Goal: Answer question/provide support: Share knowledge or assist other users

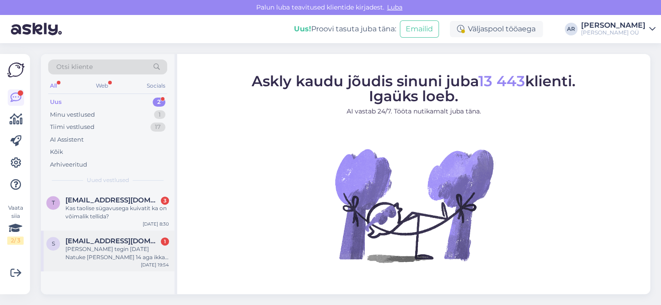
click at [149, 251] on div "[PERSON_NAME] tegin [DATE] Natuke [PERSON_NAME] 14 aga ikka näitab, et makse oo…" at bounding box center [117, 253] width 104 height 16
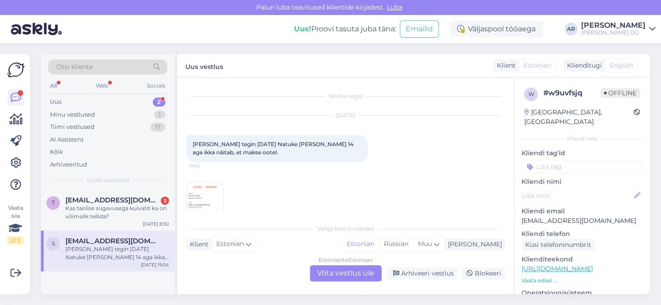
scroll to position [18, 0]
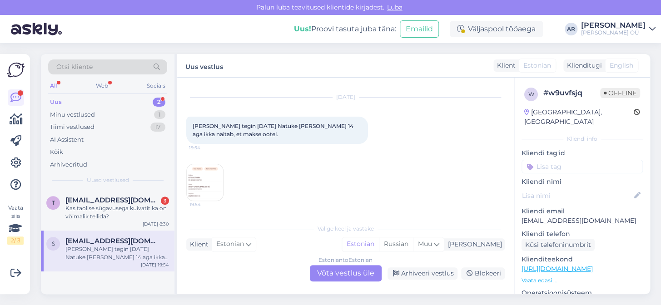
click at [204, 187] on img at bounding box center [205, 182] width 36 height 36
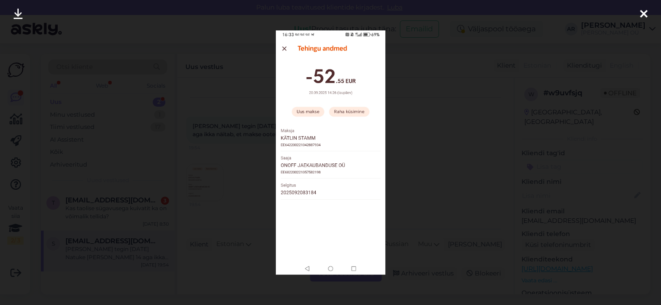
click at [421, 159] on div at bounding box center [330, 152] width 661 height 305
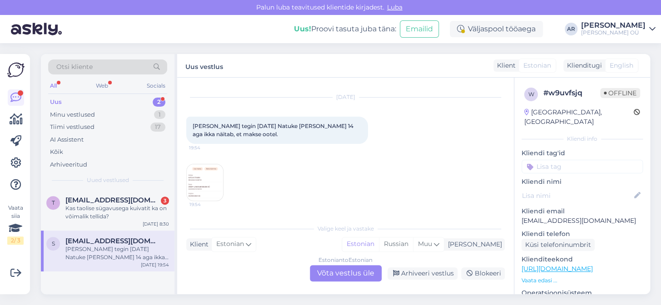
click at [189, 184] on img at bounding box center [205, 182] width 36 height 36
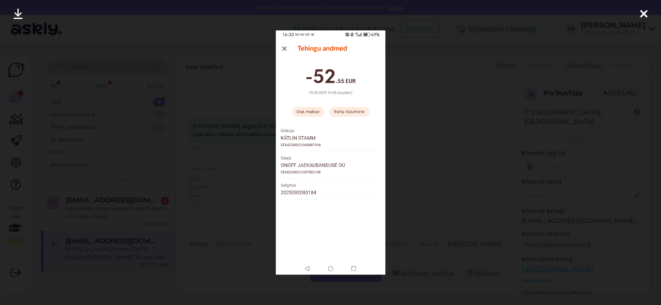
click at [389, 122] on div at bounding box center [330, 152] width 661 height 305
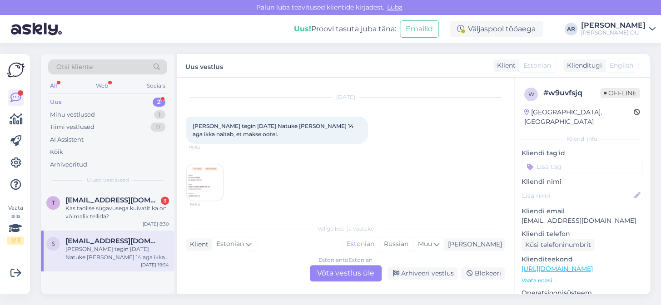
click at [342, 270] on div "Estonian to Estonian Võta vestlus üle" at bounding box center [346, 273] width 72 height 16
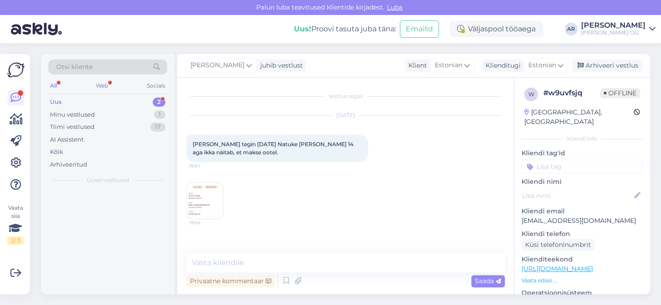
scroll to position [0, 0]
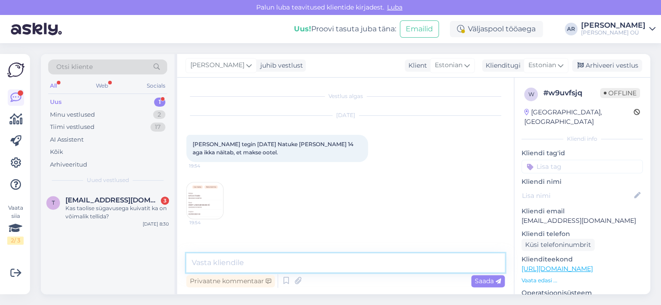
click at [341, 260] on textarea at bounding box center [345, 262] width 318 height 19
type textarea "Tere! Mis tellimuse number?"
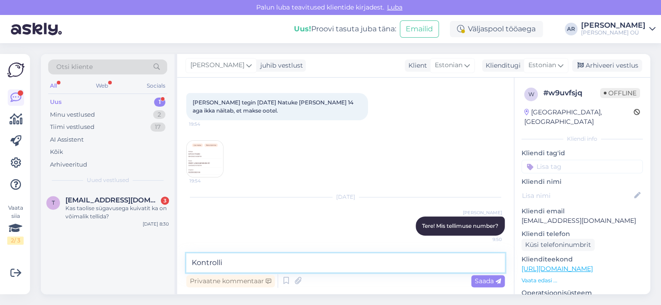
type textarea "Kontrollin"
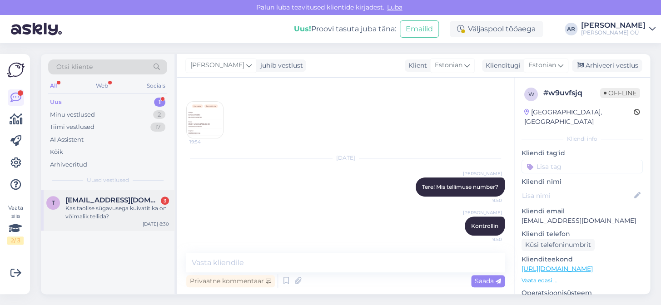
click at [120, 213] on div "Kas taolise sügavusega kuivatit ka on võimalik tellida?" at bounding box center [117, 212] width 104 height 16
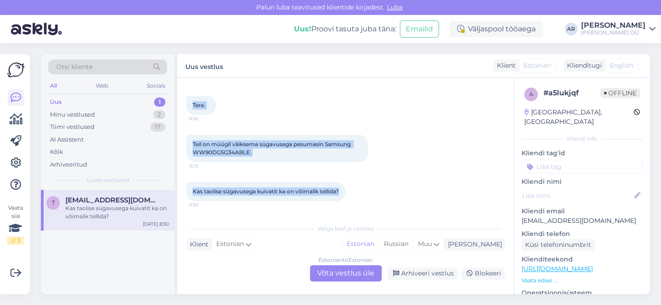
drag, startPoint x: 345, startPoint y: 191, endPoint x: 192, endPoint y: 99, distance: 178.3
click at [192, 99] on div "Vestlus algas [DATE] Tere. 8:28 Teil on müügil väiksema sügavusega pesumasin Sa…" at bounding box center [349, 149] width 327 height 124
click at [542, 265] on link "[URL][DOMAIN_NAME]" at bounding box center [557, 269] width 71 height 8
click at [270, 158] on div "Teil on müügil väiksema sügavusega pesumasin Samsung WW90DG5G34ABLE. 8:29" at bounding box center [277, 148] width 182 height 27
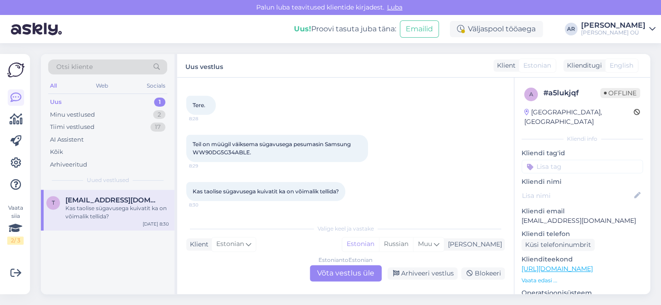
drag, startPoint x: 259, startPoint y: 154, endPoint x: 226, endPoint y: 150, distance: 33.3
click at [226, 150] on div "Teil on müügil väiksema sügavusega pesumasin Samsung WW90DG5G34ABLE. 8:29" at bounding box center [277, 148] width 182 height 27
click at [245, 151] on span "Teil on müügil väiksema sügavusega pesumasin Samsung WW90DG5G34ABLE." at bounding box center [272, 148] width 159 height 15
click at [249, 152] on span "Teil on müügil väiksema sügavusega pesumasin Samsung WW90DG5G34ABLE." at bounding box center [272, 148] width 159 height 15
drag, startPoint x: 249, startPoint y: 152, endPoint x: 195, endPoint y: 150, distance: 54.6
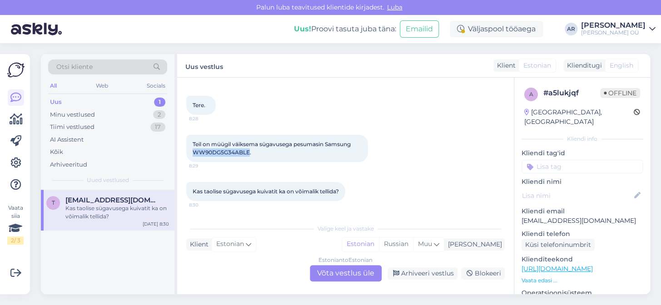
click at [195, 150] on span "Teil on müügil väiksema sügavusega pesumasin Samsung WW90DG5G34ABLE." at bounding box center [272, 148] width 159 height 15
copy span "WW90DG5G34ABLE"
click at [332, 279] on div "Estonian to Estonian Võta vestlus üle" at bounding box center [346, 273] width 72 height 16
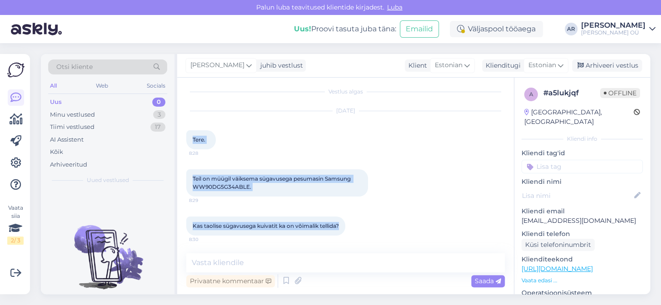
drag, startPoint x: 343, startPoint y: 225, endPoint x: 184, endPoint y: 144, distance: 177.8
click at [184, 144] on div "Vestlus algas [DATE] Tere. 8:28 Teil on müügil väiksema sügavusega pesumasin Sa…" at bounding box center [345, 186] width 337 height 217
copy div "Tere. 8:28 Teil on müügil väiksema sügavusega pesumasin Samsung WW90DG5G34ABLE.…"
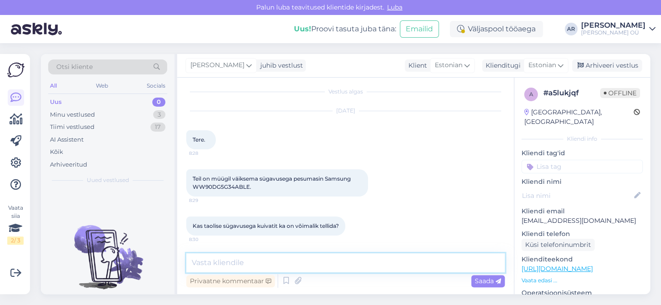
click at [300, 264] on textarea at bounding box center [345, 262] width 318 height 19
type textarea "[PERSON_NAME]"
type textarea "Tere!"
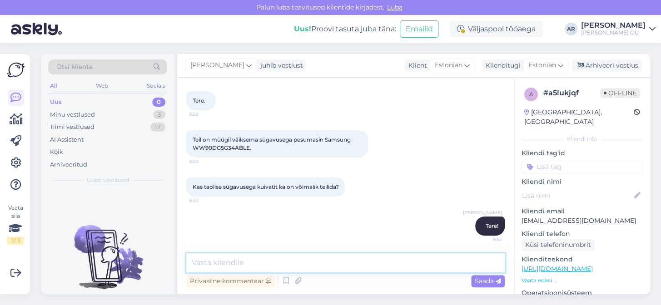
paste textarea "Meie valikus on võimalik tellida tooteid, mis on esindatud ONOFFi e-[PERSON_NAM…"
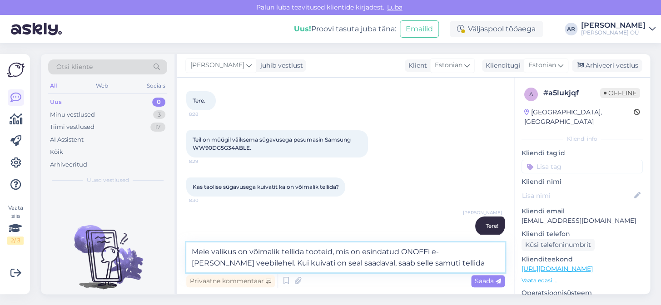
type textarea "Meie valikus on võimalik tellida tooteid, mis on esindatud ONOFFi e-[PERSON_NAM…"
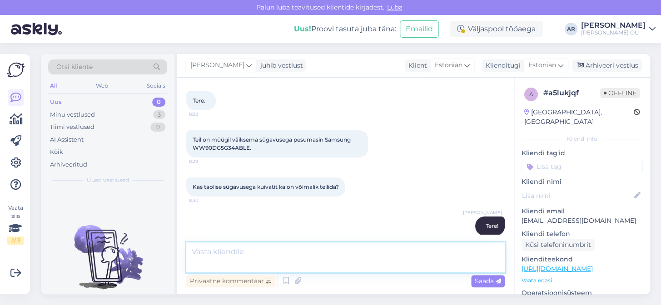
scroll to position [99, 0]
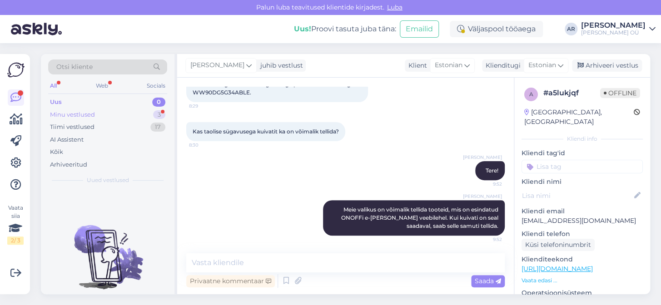
click at [132, 114] on div "Minu vestlused 3" at bounding box center [107, 115] width 119 height 13
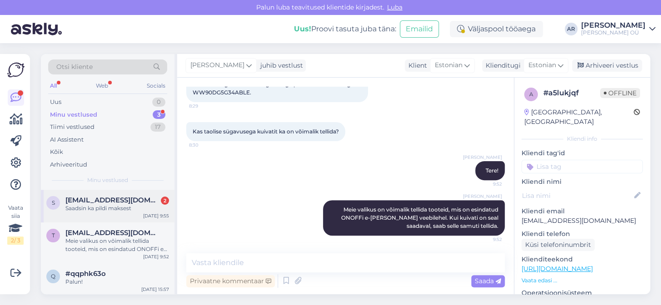
click at [140, 210] on div "Saadsin ka pildi maksest" at bounding box center [117, 208] width 104 height 8
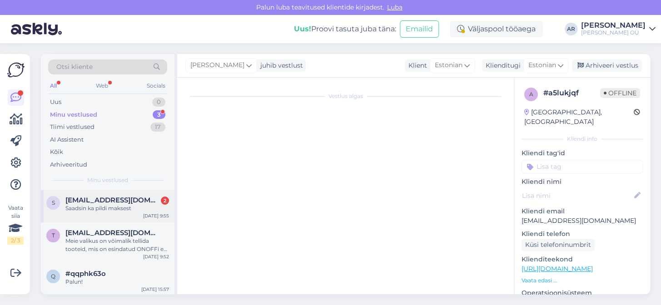
scroll to position [159, 0]
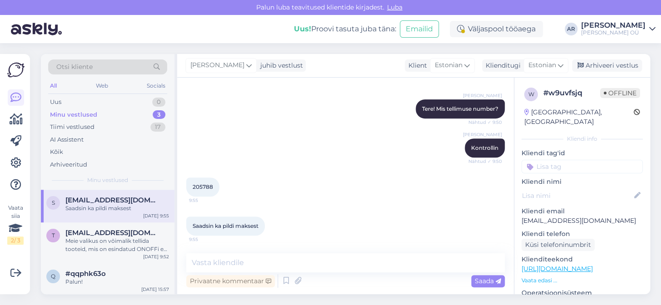
click at [207, 180] on div "205788 9:55" at bounding box center [202, 187] width 33 height 19
click at [207, 190] on div "205788 9:55" at bounding box center [202, 187] width 33 height 19
click at [207, 188] on span "205788" at bounding box center [203, 187] width 20 height 7
copy div "205788 9:55"
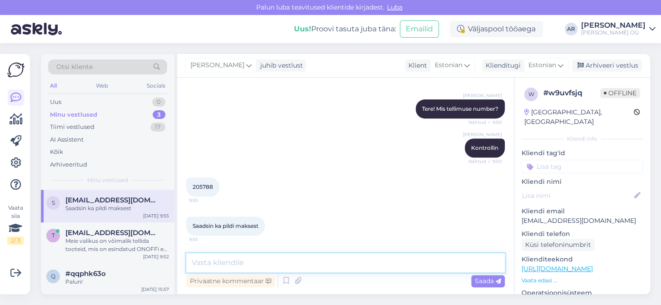
click at [266, 268] on textarea at bounding box center [345, 262] width 318 height 19
type textarea "Ь"
click at [308, 262] on textarea "Makse oli tehtud pangaülekannega" at bounding box center [345, 262] width 318 height 19
click at [306, 260] on textarea "Makse oli tehtud pangaülekannega" at bounding box center [345, 262] width 318 height 19
click at [357, 267] on textarea "Makse oli tehtud pangaülekandega" at bounding box center [345, 262] width 318 height 19
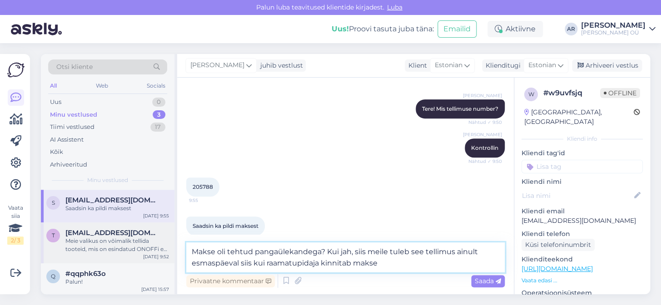
drag, startPoint x: 383, startPoint y: 268, endPoint x: 162, endPoint y: 245, distance: 221.9
click at [162, 245] on div "Otsi kliente All Web Socials Uus 0 Minu vestlused 3 Tiimi vestlused 17 AI Assis…" at bounding box center [345, 174] width 609 height 240
type textarea "Makse oli tehtud pangaülekandega? Kui jah, siis meile tuleb see tellimus ainult…"
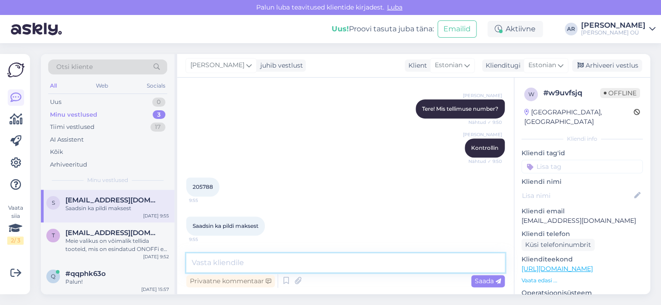
paste textarea "Makse tehti pangaülekandega? Kui jah, siis saame selle tellimuse alles esmaspäe…"
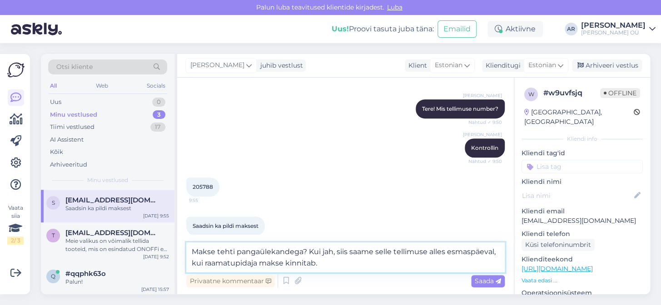
click at [232, 252] on textarea "Makse tehti pangaülekandega? Kui jah, siis saame selle tellimuse alles esmaspäe…" at bounding box center [345, 258] width 318 height 30
click at [231, 253] on textarea "Makse teht pangaülekandega? Kui jah, siis saame selle tellimuse alles esmaspäev…" at bounding box center [345, 258] width 318 height 30
type textarea "Makse tehtud pangaülekandega? Kui jah, siis saame selle tellimuse alles esmaspä…"
click at [382, 267] on textarea "Makse tehtud pangaülekandega? Kui jah, siis saame selle tellimuse alles esmaspä…" at bounding box center [345, 258] width 318 height 30
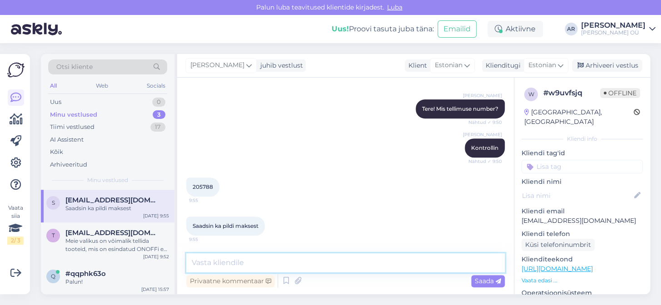
scroll to position [214, 0]
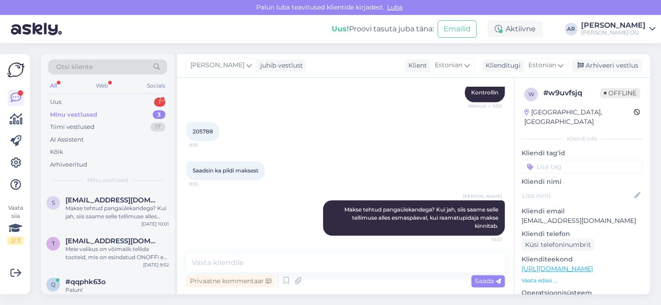
click at [110, 95] on div "Otsi kliente All Web Socials Uus 1 Minu vestlused 3 Tiimi vestlused 17 AI Assis…" at bounding box center [108, 122] width 134 height 136
click at [111, 100] on div "Uus 1" at bounding box center [107, 102] width 119 height 13
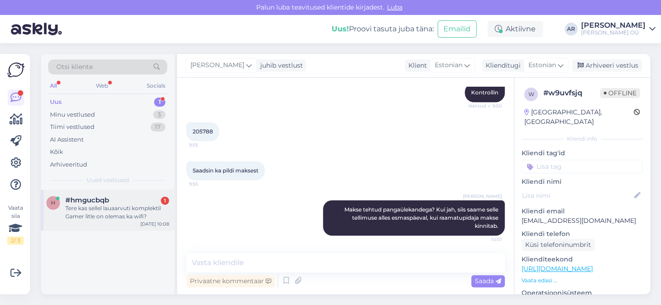
click at [161, 219] on div "Tere kas sellel lauaarvuti komplektil Gamer litle on olemas ka wifi?" at bounding box center [117, 212] width 104 height 16
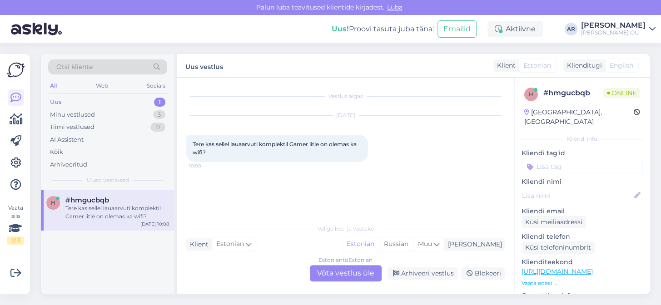
scroll to position [0, 0]
click at [339, 268] on div "Estonian to Estonian Võta vestlus üle" at bounding box center [346, 273] width 72 height 16
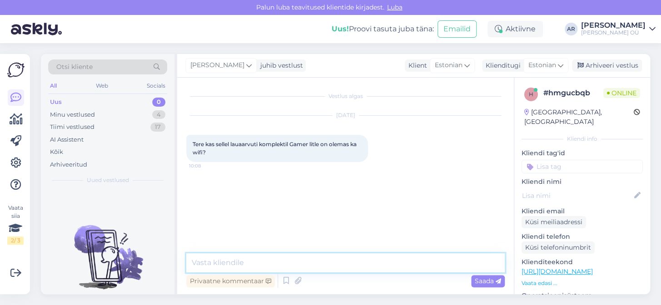
click at [338, 267] on textarea at bounding box center [345, 262] width 318 height 19
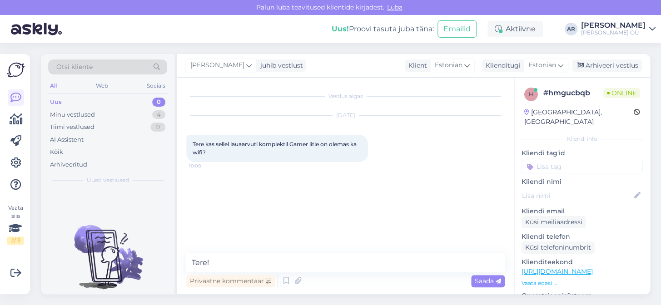
click at [593, 268] on link "[URL][DOMAIN_NAME]" at bounding box center [557, 272] width 71 height 8
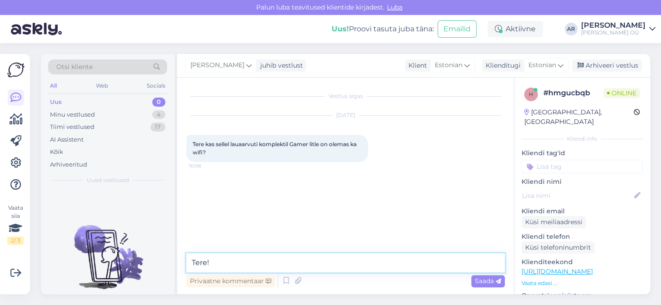
click at [327, 259] on textarea "Tere!" at bounding box center [345, 262] width 318 height 19
type textarea "Tere! Milline lauaarvuti?"
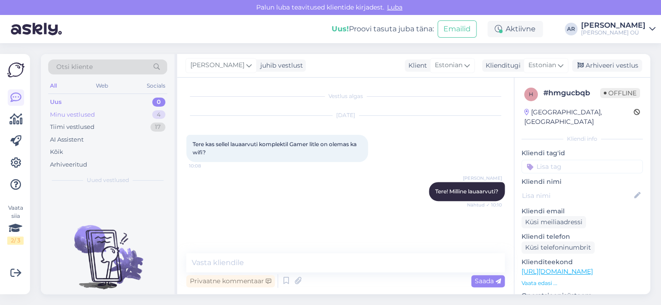
click at [82, 109] on div "Minu vestlused 4" at bounding box center [107, 115] width 119 height 13
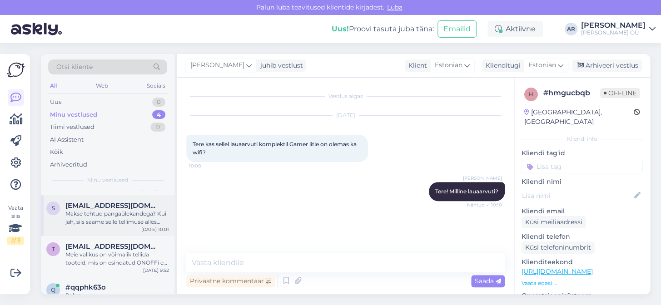
scroll to position [42, 0]
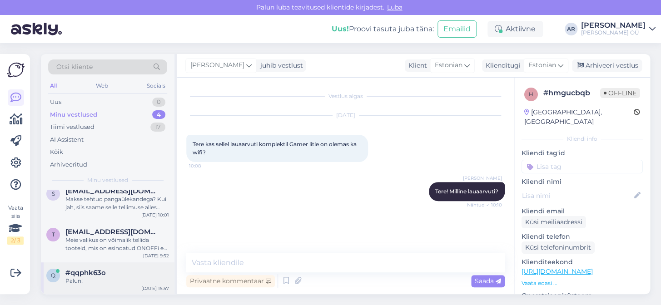
click at [130, 273] on div "#qqphk63o" at bounding box center [117, 273] width 104 height 8
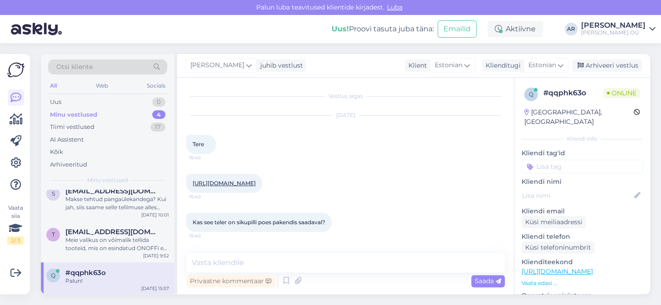
scroll to position [820, 0]
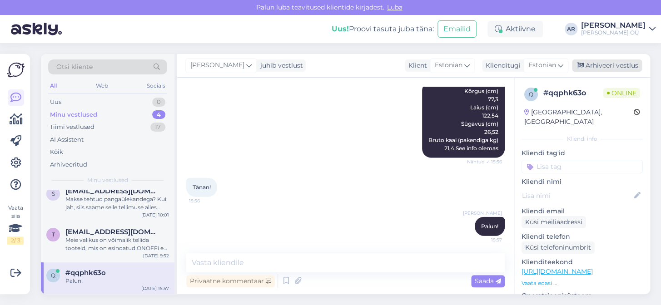
click at [608, 70] on div "Arhiveeri vestlus" at bounding box center [607, 66] width 70 height 12
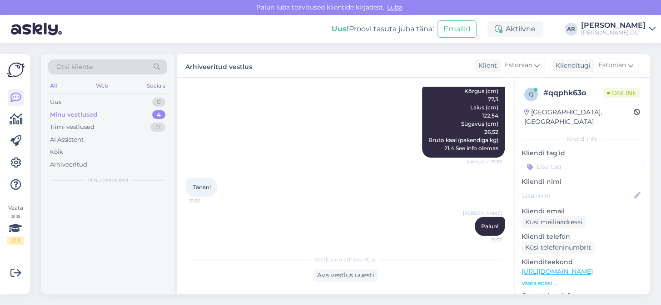
scroll to position [0, 0]
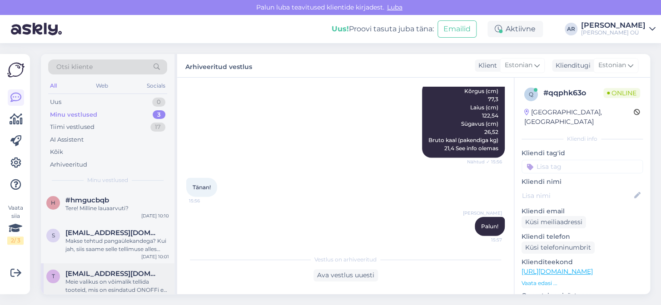
click at [137, 282] on div "Meie valikus on võimalik tellida tooteid, mis on esindatud ONOFFi e-[PERSON_NAM…" at bounding box center [117, 286] width 104 height 16
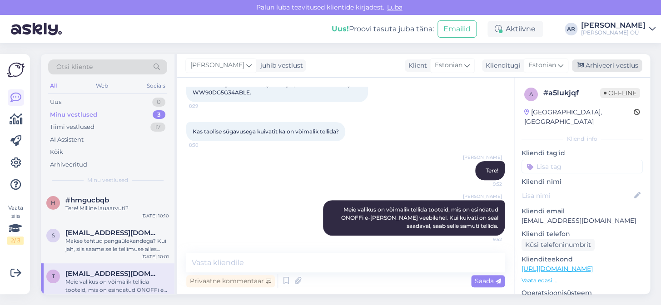
click at [602, 65] on div "Arhiveeri vestlus" at bounding box center [607, 66] width 70 height 12
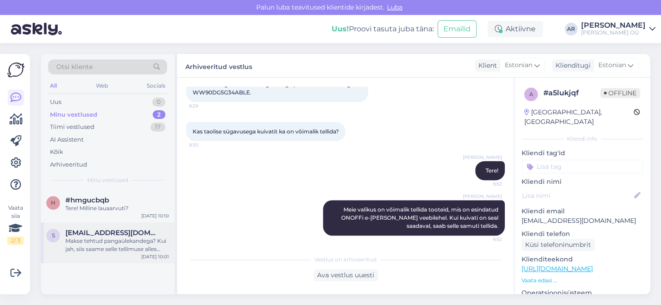
click at [139, 250] on div "Makse tehtud pangaülekandega? Kui jah, siis saame selle tellimuse alles esmaspä…" at bounding box center [117, 245] width 104 height 16
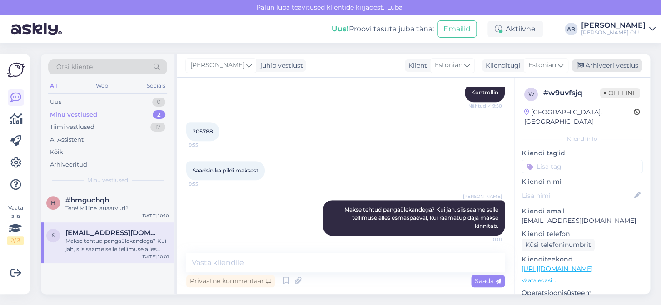
click at [597, 60] on div "Arhiveeri vestlus" at bounding box center [607, 66] width 70 height 12
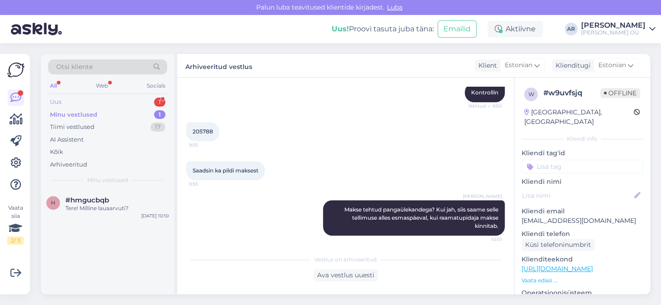
click at [98, 96] on div "Uus 1" at bounding box center [107, 102] width 119 height 13
click at [115, 204] on div at bounding box center [117, 208] width 104 height 8
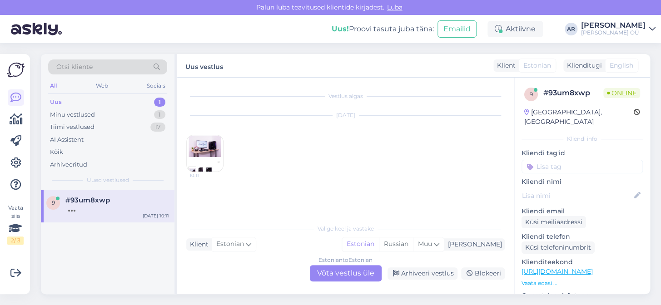
scroll to position [0, 0]
click at [205, 156] on img at bounding box center [205, 153] width 36 height 36
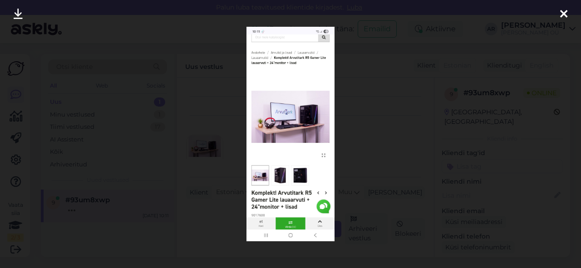
click at [416, 97] on div at bounding box center [290, 134] width 581 height 268
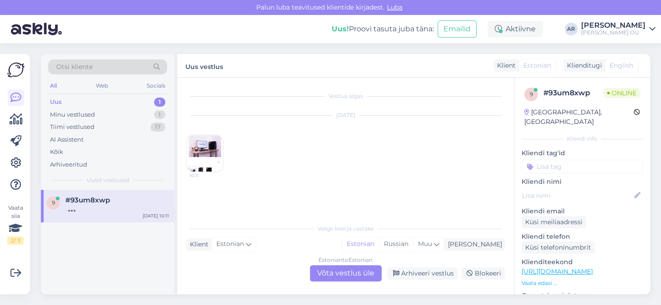
scroll to position [10, 0]
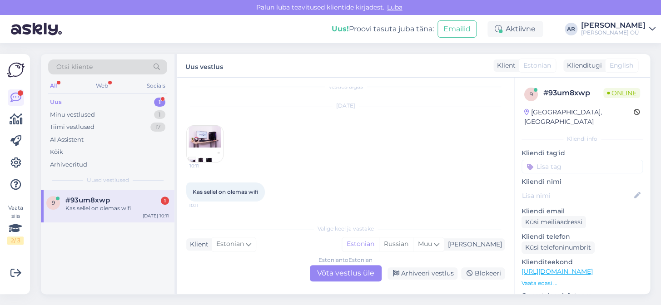
click at [363, 273] on div "Estonian to Estonian Võta vestlus üle" at bounding box center [346, 273] width 72 height 16
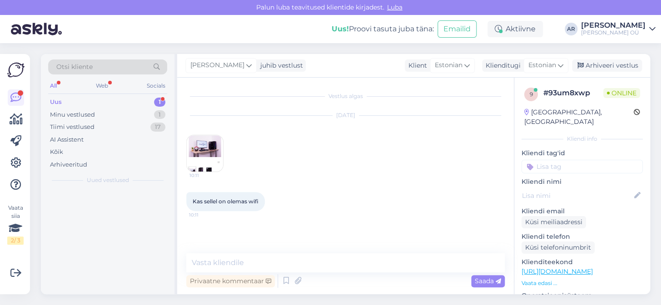
scroll to position [0, 0]
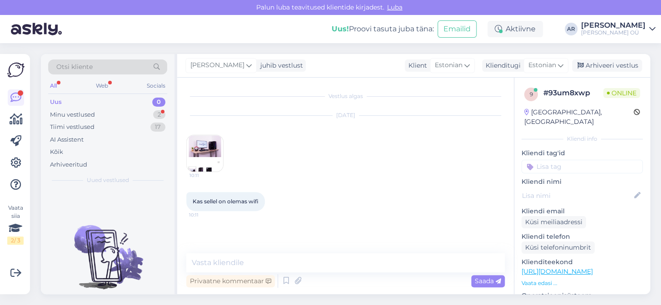
click at [208, 159] on img at bounding box center [205, 153] width 36 height 36
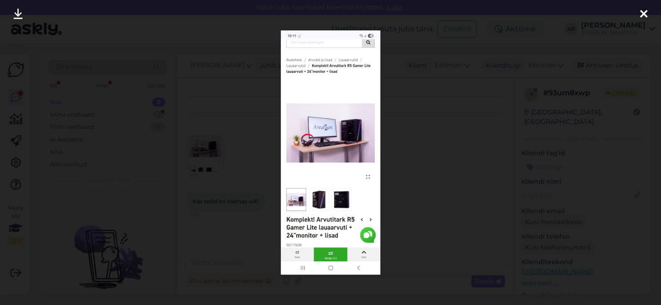
click at [461, 132] on div at bounding box center [330, 152] width 661 height 305
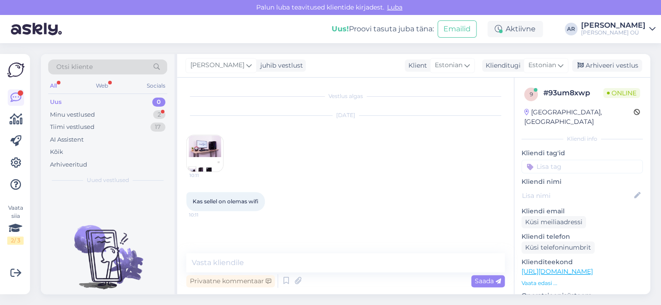
click at [586, 268] on link "[URL][DOMAIN_NAME]" at bounding box center [557, 272] width 71 height 8
click at [227, 204] on span "Kas sellel on olemas wifi" at bounding box center [226, 201] width 66 height 7
copy div "Kas sellel on olemas wifi 10:11"
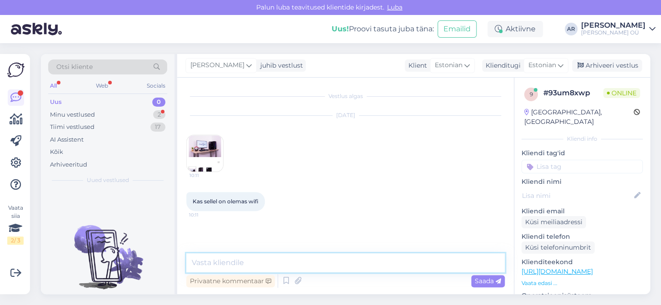
click at [276, 267] on textarea at bounding box center [345, 262] width 318 height 19
paste textarea "lauaarvutid tulevad [PERSON_NAME] sisseehitatud Wi-Fi adapterita"
type textarea "lauaarvutid tulevad [PERSON_NAME] sisseehitatud Wi-Fi adapterita"
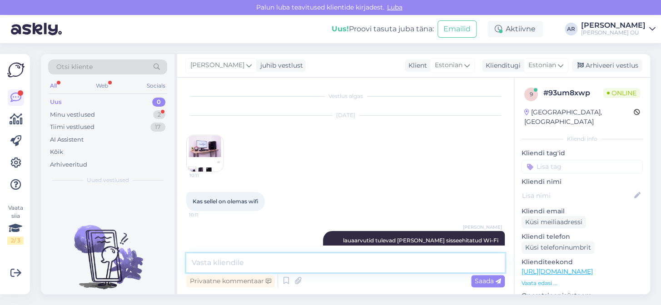
scroll to position [15, 0]
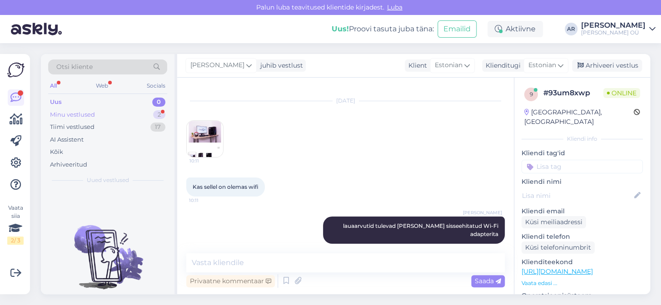
click at [124, 116] on div "Minu vestlused 2" at bounding box center [107, 115] width 119 height 13
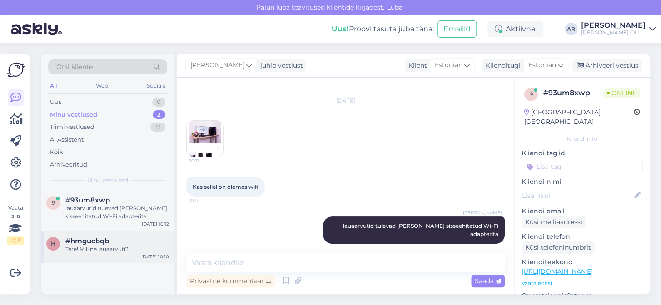
click at [140, 246] on div "Tere! Milline lauaarvuti?" at bounding box center [117, 249] width 104 height 8
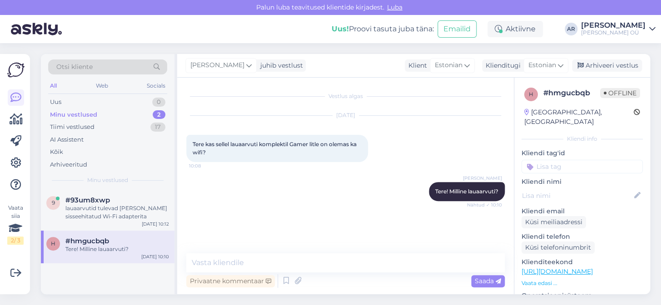
scroll to position [0, 0]
click at [611, 58] on div "[PERSON_NAME] juhib vestlust Klient [DEMOGRAPHIC_DATA] Klienditugi [DEMOGRAPHIC…" at bounding box center [413, 66] width 473 height 24
drag, startPoint x: 611, startPoint y: 58, endPoint x: 611, endPoint y: 63, distance: 5.5
click at [611, 63] on div "[PERSON_NAME] juhib vestlust Klient [DEMOGRAPHIC_DATA] Klienditugi [DEMOGRAPHIC…" at bounding box center [413, 66] width 473 height 24
click at [611, 63] on div "Arhiveeri vestlus" at bounding box center [607, 66] width 70 height 12
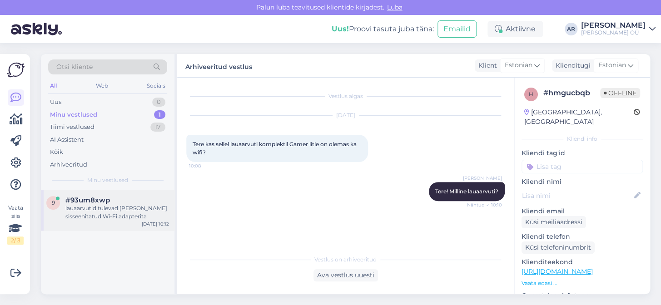
click at [98, 204] on div "lauaarvutid tulevad [PERSON_NAME] sisseehitatud Wi-Fi adapterita" at bounding box center [117, 212] width 104 height 16
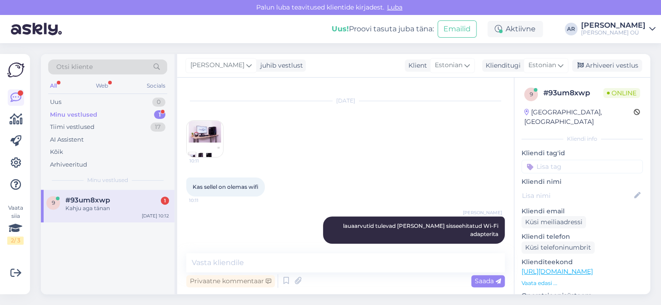
scroll to position [54, 0]
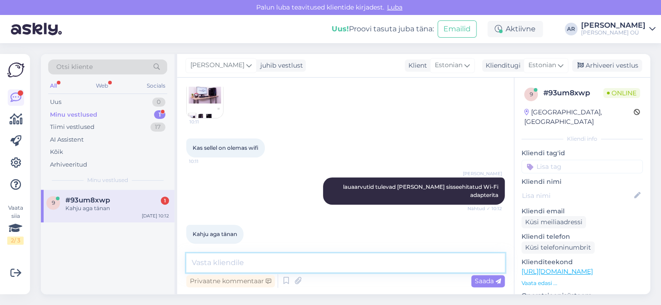
click at [296, 256] on textarea at bounding box center [345, 262] width 318 height 19
type textarea "Palun!"
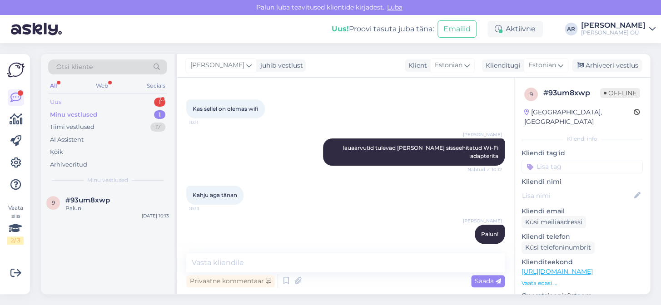
click at [139, 99] on div "Uus 1" at bounding box center [107, 102] width 119 height 13
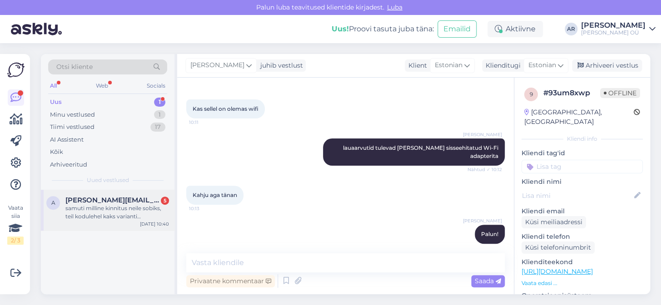
click at [150, 227] on div "[DATE] 10:40" at bounding box center [154, 224] width 29 height 7
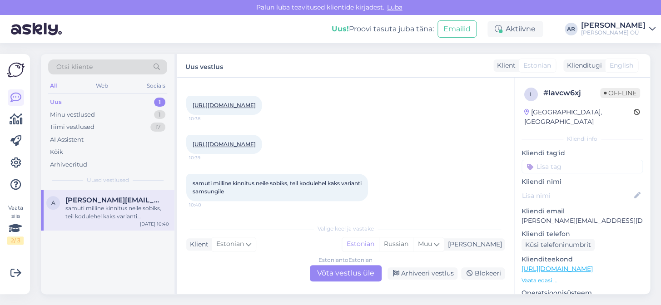
click at [341, 272] on div "Estonian to Estonian Võta vestlus üle" at bounding box center [346, 273] width 72 height 16
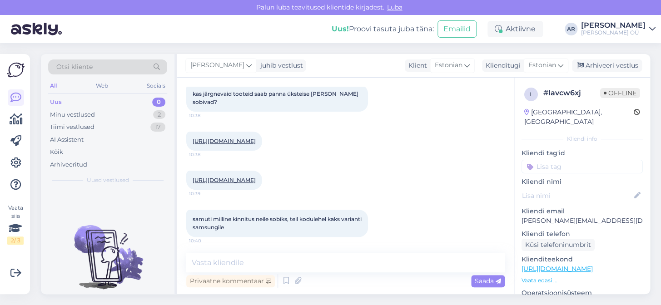
scroll to position [99, 0]
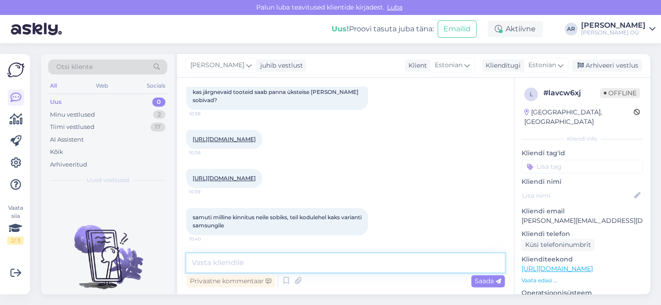
click at [343, 254] on textarea at bounding box center [345, 262] width 318 height 19
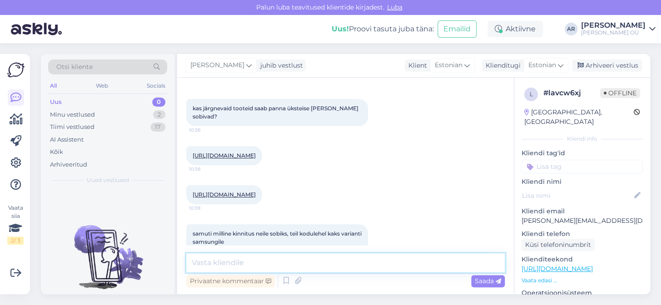
scroll to position [75, 0]
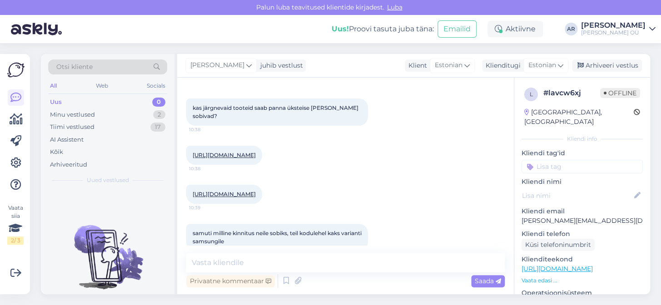
click at [256, 152] on link "[URL][DOMAIN_NAME]" at bounding box center [224, 155] width 63 height 7
click at [241, 193] on link "[URL][DOMAIN_NAME]" at bounding box center [224, 194] width 63 height 7
click at [336, 107] on span "kas järgnevaid tooteid saab panna üksteise [PERSON_NAME] sobivad?" at bounding box center [276, 111] width 167 height 15
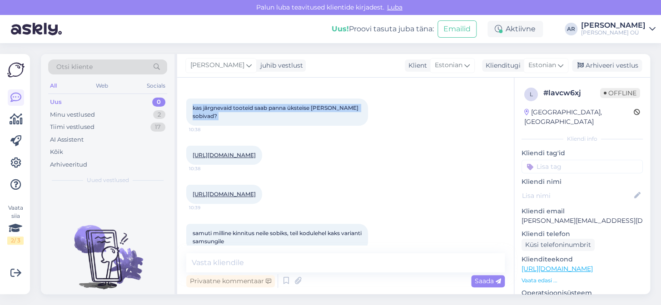
copy div "kas järgnevaid tooteid saab panna üksteise [PERSON_NAME] sobivad? 10:38"
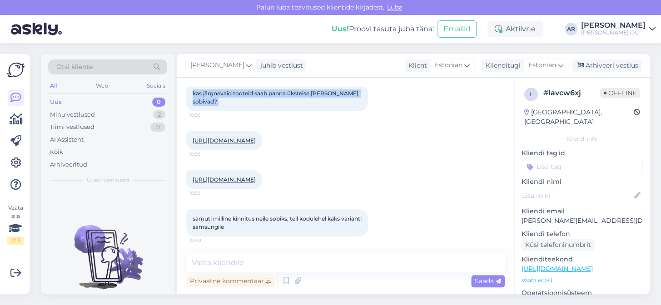
scroll to position [99, 0]
click at [543, 265] on link "[URL][DOMAIN_NAME]" at bounding box center [557, 269] width 71 height 8
click at [539, 277] on p "Vaata edasi ..." at bounding box center [582, 281] width 121 height 8
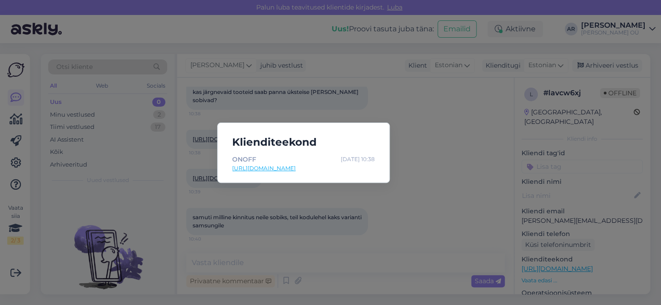
click at [414, 157] on div "Klienditeekond ONOFF [DATE] 10:38 [URL][DOMAIN_NAME]" at bounding box center [330, 152] width 661 height 305
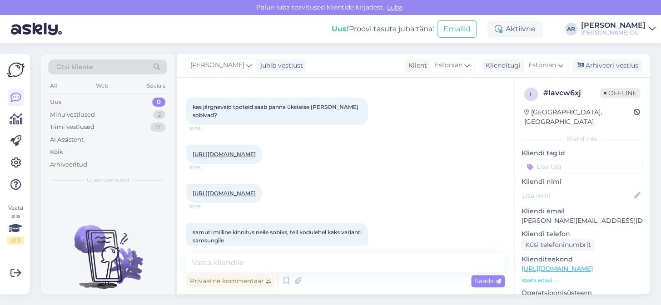
scroll to position [75, 0]
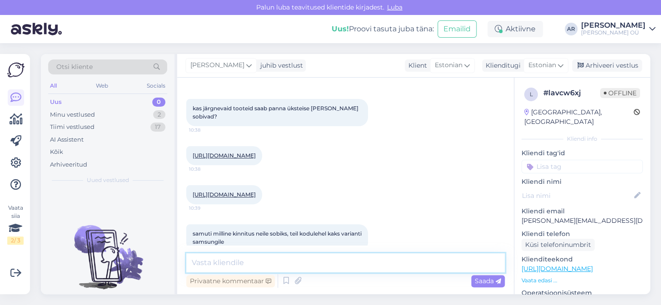
click at [238, 261] on textarea at bounding box center [345, 262] width 318 height 19
paste textarea "[URL][DOMAIN_NAME]"
type textarea "Tere! Saab panna üksteise [PERSON_NAME] [URL][DOMAIN_NAME]"
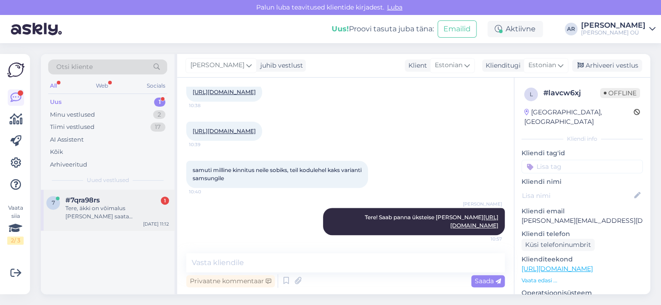
click at [115, 205] on div "Tere, äkki on võimalus [PERSON_NAME] saata [GEOGRAPHIC_DATA] kas poodi või siis…" at bounding box center [117, 212] width 104 height 16
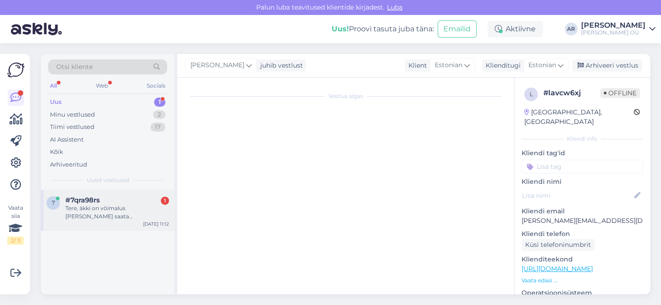
scroll to position [0, 0]
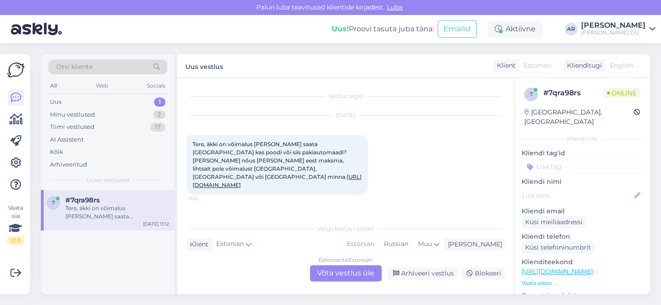
click at [144, 213] on div "Tere, äkki on võimalus [PERSON_NAME] saata [GEOGRAPHIC_DATA] kas poodi või siis…" at bounding box center [117, 212] width 104 height 16
click at [340, 271] on div "Estonian to Estonian Võta vestlus üle" at bounding box center [346, 273] width 72 height 16
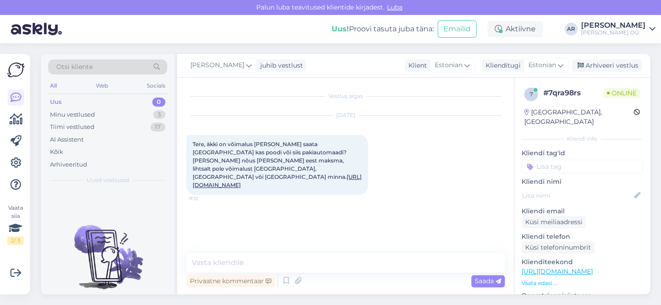
click at [300, 174] on link "[URL][DOMAIN_NAME]" at bounding box center [277, 181] width 169 height 15
click at [283, 271] on div "Privaatne kommentaar Saada" at bounding box center [345, 271] width 318 height 36
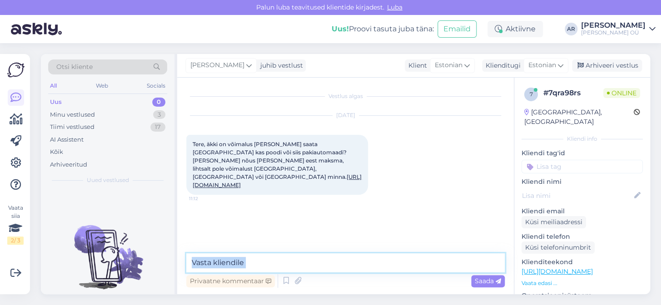
click at [284, 268] on textarea at bounding box center [345, 262] width 318 height 19
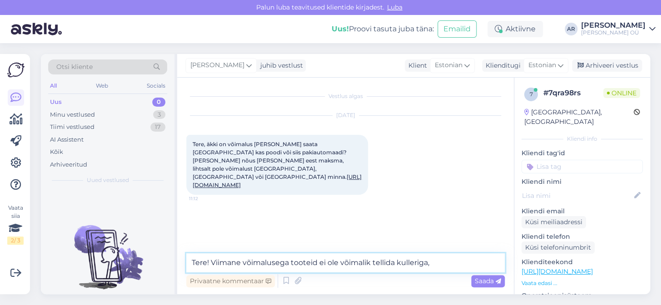
click at [446, 262] on textarea "Tere! Viimane võimalusega tooteid ei ole võimalik tellida kulleriga," at bounding box center [345, 262] width 318 height 19
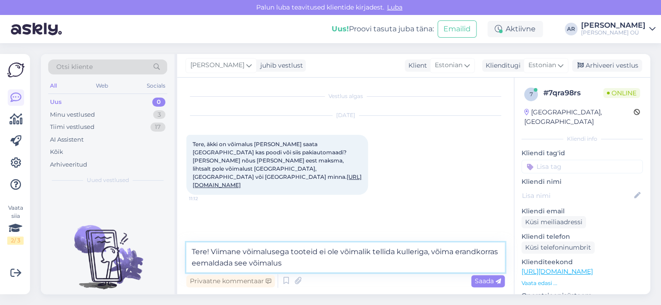
click at [460, 254] on textarea "Tere! Viimane võimalusega tooteid ei ole võimalik tellida kulleriga, võima eran…" at bounding box center [345, 258] width 318 height 30
click at [333, 261] on textarea "Tere! Viimane võimalusega tooteid ei ole võimalik tellida kulleriga, võime eran…" at bounding box center [345, 258] width 318 height 30
drag, startPoint x: 402, startPoint y: 267, endPoint x: 188, endPoint y: 257, distance: 214.2
click at [188, 257] on textarea "Tere! Viimane võimalusega tooteid ei ole võimalik tellida kulleriga, võime eran…" at bounding box center [345, 258] width 318 height 30
type textarea "Tere! Viimane võimalusega tooteid ei ole võimalik tellida kulleriga, võime eran…"
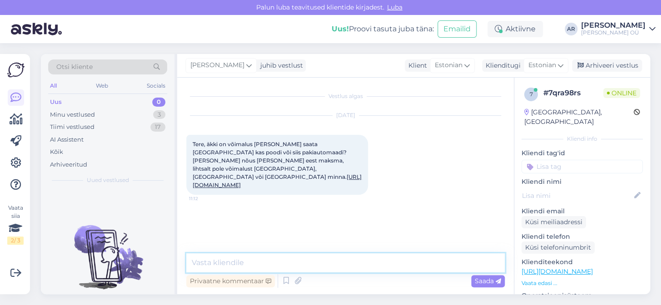
paste textarea ""Tere! Viimase võimalusega tooteid ei ole võimalik tellida kulleriga. Võime era…"
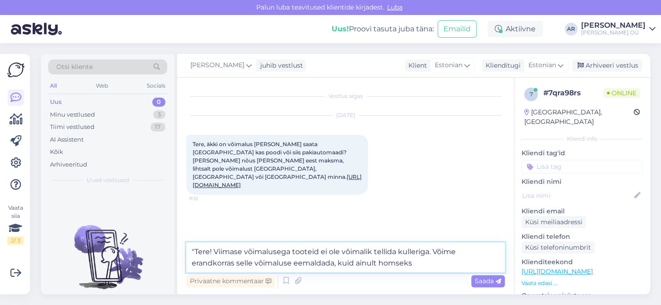
click at [194, 253] on textarea ""Tere! Viimase võimalusega tooteid ei ole võimalik tellida kulleriga. Võime era…" at bounding box center [345, 258] width 318 height 30
click at [397, 268] on textarea "Tere! Viimase võimalusega tooteid ei ole võimalik tellida kulleriga. Võime eran…" at bounding box center [345, 258] width 318 height 30
type textarea "Tere! Viimase võimalusega tooteid ei ole võimalik tellida kulleriga. Võime eran…"
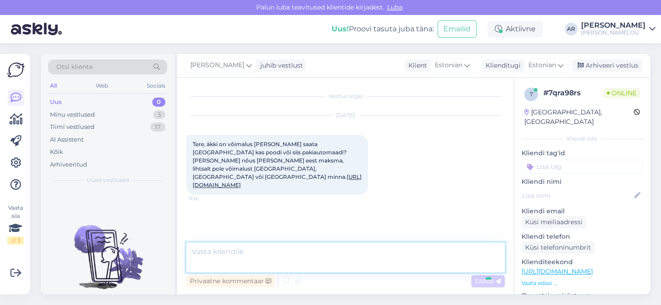
scroll to position [6, 0]
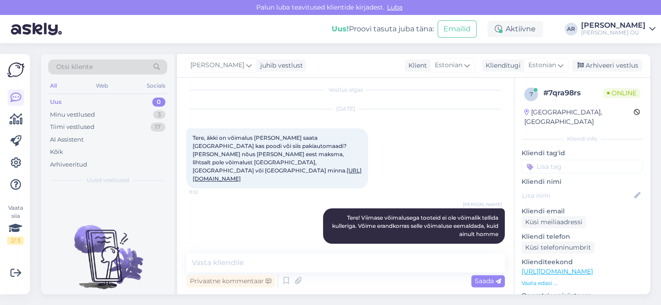
click at [290, 167] on link "[URL][DOMAIN_NAME]" at bounding box center [277, 174] width 169 height 15
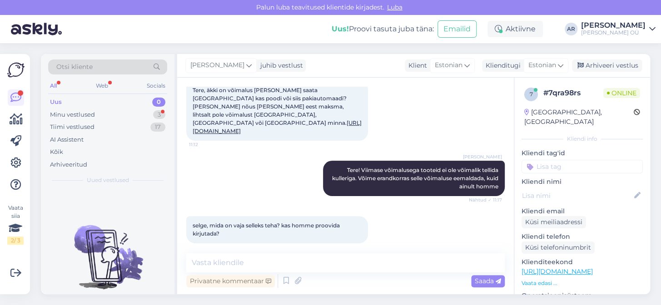
click at [119, 104] on div "Uus 0" at bounding box center [107, 102] width 119 height 13
click at [120, 109] on div "Minu vestlused 3" at bounding box center [107, 115] width 119 height 13
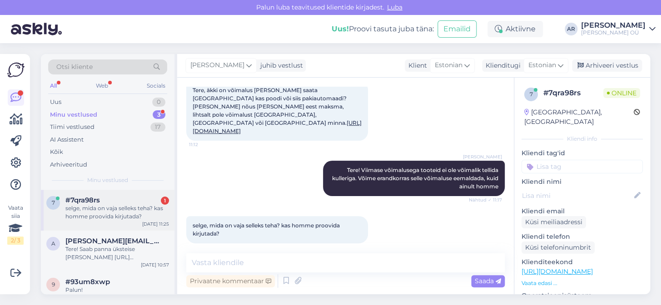
click at [145, 199] on div "#7qra98rs 1" at bounding box center [117, 200] width 104 height 8
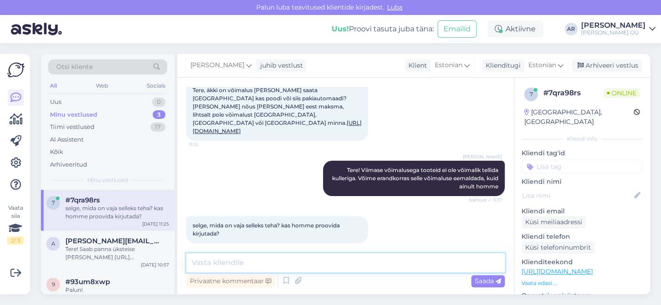
click at [261, 266] on textarea at bounding box center [345, 262] width 318 height 19
type textarea "m"
type textarea "M"
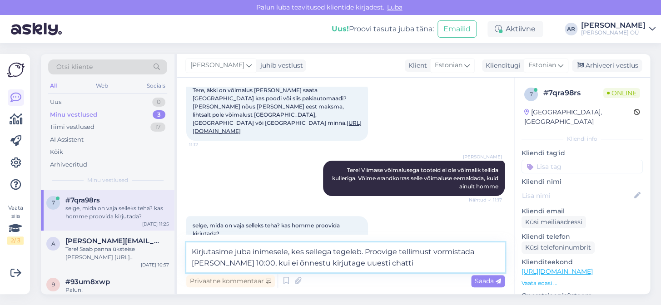
drag, startPoint x: 374, startPoint y: 262, endPoint x: 369, endPoint y: 259, distance: 5.9
click at [373, 261] on textarea "Kirjutasime juba inimesele, kes sellega tegeleb. Proovige tellimust vormistada …" at bounding box center [345, 258] width 318 height 30
drag, startPoint x: 369, startPoint y: 259, endPoint x: 151, endPoint y: 229, distance: 220.6
click at [151, 229] on div "Otsi kliente All Web Socials Uus 0 Minu vestlused 3 Tiimi vestlused 17 AI Assis…" at bounding box center [345, 174] width 609 height 240
type textarea "Kirjutasime juba inimesele, kes sellega tegeleb. Proovige tellimust vormistada …"
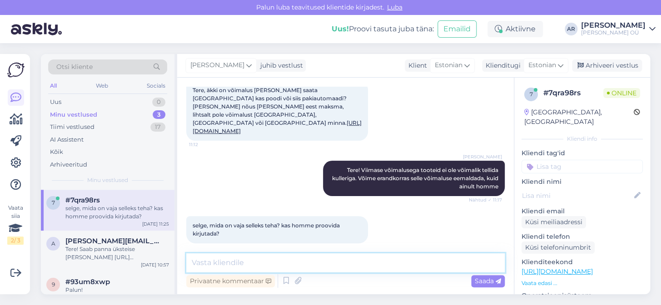
paste textarea "Oleme juba kirjutanud inimesele, kes sellega tegeleb. Palun proovige tellimust …"
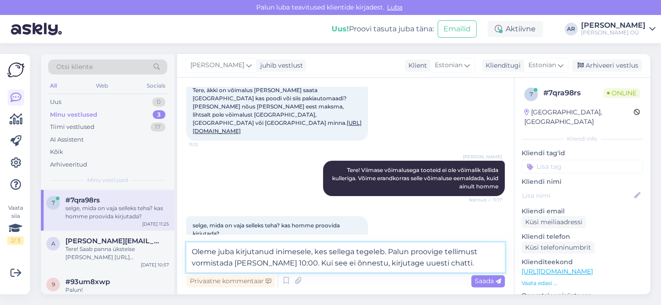
click at [268, 263] on textarea "Oleme juba kirjutanud inimesele, kes sellega tegeleb. Palun proovige tellimust …" at bounding box center [345, 258] width 318 height 30
type textarea "Oleme juba kirjutanud inimesele, kes sellega tegeleb. Palun proovige tellimust …"
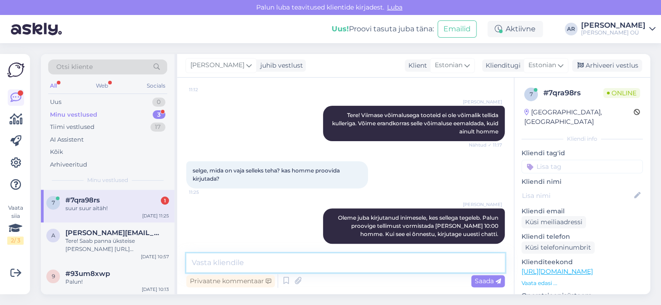
scroll to position [148, 0]
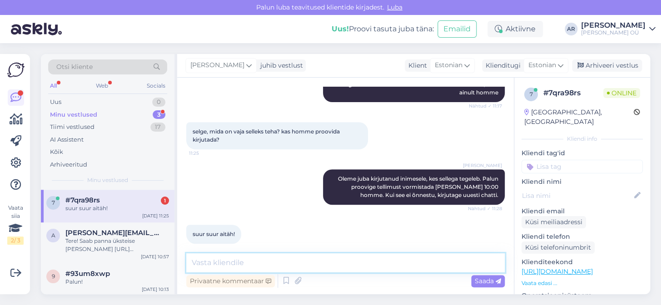
click at [214, 262] on textarea at bounding box center [345, 262] width 318 height 19
type textarea "Palun!"
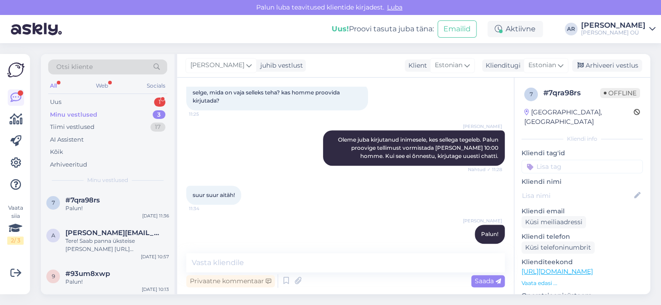
click at [104, 112] on div "Minu vestlused 3" at bounding box center [107, 115] width 119 height 13
click at [104, 101] on div "Uus 1" at bounding box center [107, 102] width 119 height 13
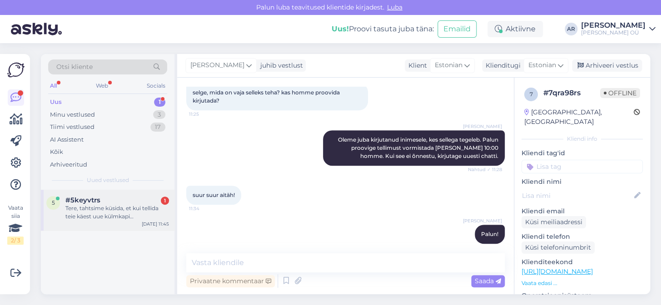
click at [142, 215] on div "Tere, tahtsime küsida, et kui tellida teie käest uue külmkapi [PERSON_NAME] [PE…" at bounding box center [117, 212] width 104 height 16
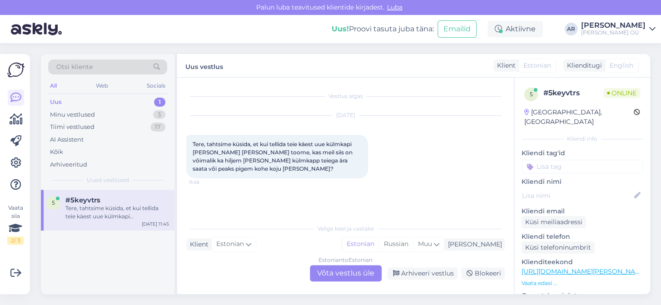
scroll to position [0, 0]
click at [347, 275] on div "Estonian to Estonian Võta vestlus üle" at bounding box center [346, 273] width 72 height 16
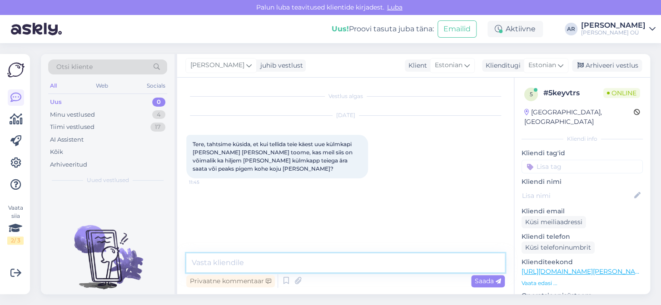
click at [343, 262] on textarea at bounding box center [345, 262] width 318 height 19
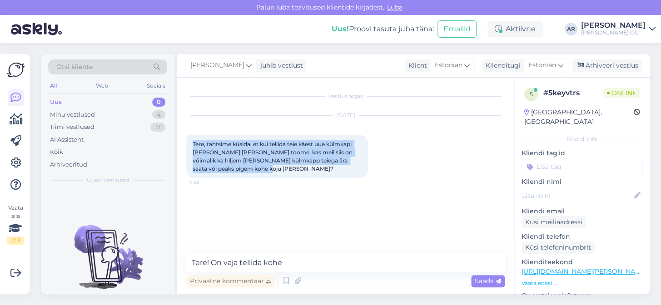
drag, startPoint x: 230, startPoint y: 171, endPoint x: 189, endPoint y: 141, distance: 50.6
click at [189, 141] on div "Tere, tahtsime küsida, et kui tellida teie käest uue külmkapi [PERSON_NAME] [PE…" at bounding box center [277, 157] width 182 height 44
copy span "Tere, tahtsime küsida, et kui tellida teie käest uue külmkapi [PERSON_NAME] [PE…"
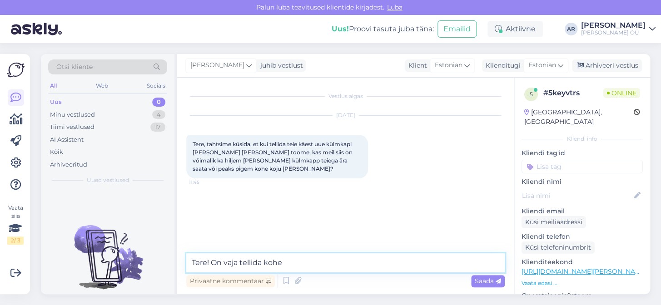
click at [287, 260] on textarea "Tere! On vaja tellida kohe" at bounding box center [345, 262] width 318 height 19
click at [295, 264] on textarea "Tere! On vaja tellida kohe" at bounding box center [345, 262] width 318 height 19
drag, startPoint x: 289, startPoint y: 263, endPoint x: 213, endPoint y: 264, distance: 75.9
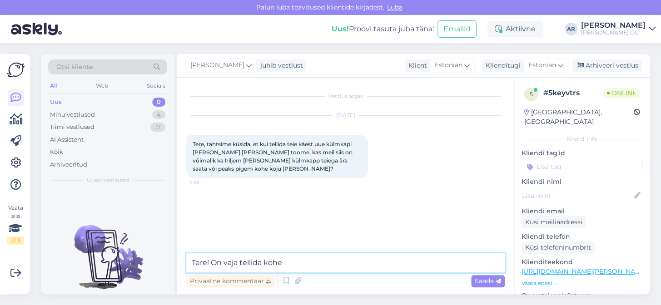
click at [213, 264] on textarea "Tere! On vaja tellida kohe" at bounding box center [345, 262] width 318 height 19
paste textarea "Aitäh küsimuse eest. Vana külmkapi äraviimine on võimalik ainult koos uue seadm…"
type textarea "Tere! Aitäh küsimuse eest. Vana külmkapi äraviimine on võimalik ainult koos uue…"
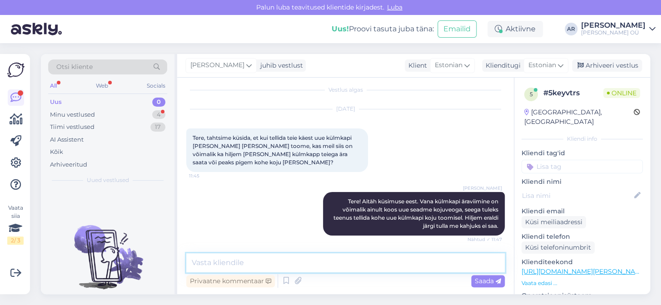
scroll to position [62, 0]
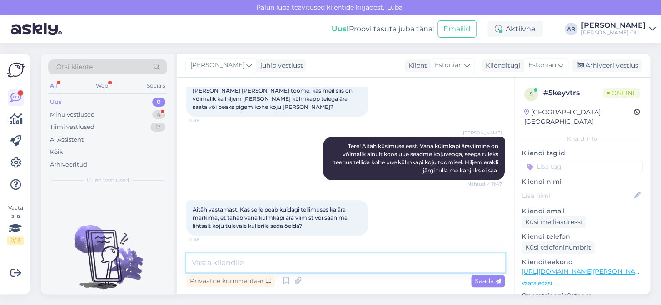
click at [267, 259] on textarea at bounding box center [345, 262] width 318 height 19
type textarea "ы"
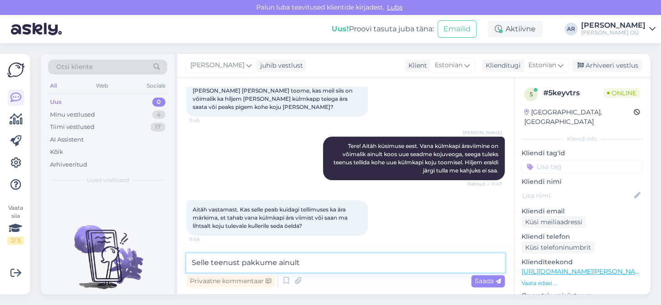
click at [258, 263] on textarea "Selle teenust pakkume ainult" at bounding box center [345, 262] width 318 height 19
click at [258, 263] on textarea "Selle teenust pakume ainult" at bounding box center [345, 262] width 318 height 19
click at [353, 267] on textarea "Selle teenust pakume ainult" at bounding box center [345, 262] width 318 height 19
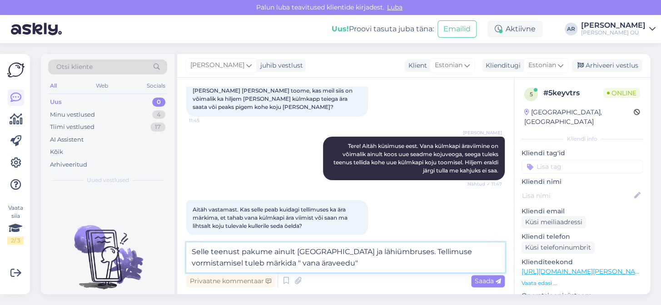
drag, startPoint x: 312, startPoint y: 257, endPoint x: 222, endPoint y: 240, distance: 91.1
click at [222, 240] on div "Vestlus algas [DATE] Tere, tahtsime küsida, et kui tellida teie käest uue külmk…" at bounding box center [345, 186] width 337 height 217
drag, startPoint x: 325, startPoint y: 267, endPoint x: 187, endPoint y: 244, distance: 140.0
click at [187, 244] on textarea "Selle teenust pakume ainult [GEOGRAPHIC_DATA] ja lähiümbruses. Tellimuse vormis…" at bounding box center [345, 258] width 318 height 30
type textarea "Selle teenust pakume ainult [GEOGRAPHIC_DATA] ja lähiümbruses. Tellimuse vormis…"
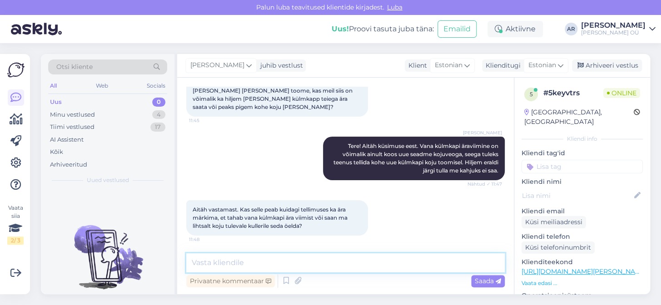
paste textarea "Seda teenust pakume ainult [GEOGRAPHIC_DATA] ja lähiümbruses. Tellimuse vormist…"
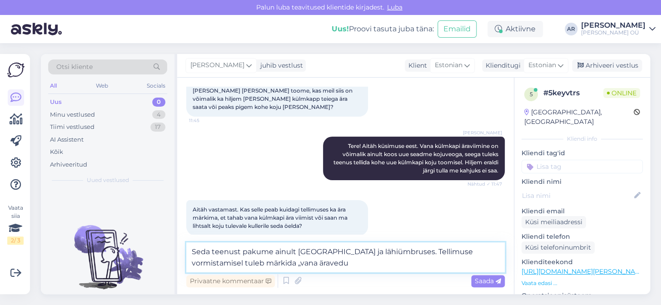
type textarea "Seda teenust pakume ainult [GEOGRAPHIC_DATA] ja lähiümbruses. Tellimuse vormist…"
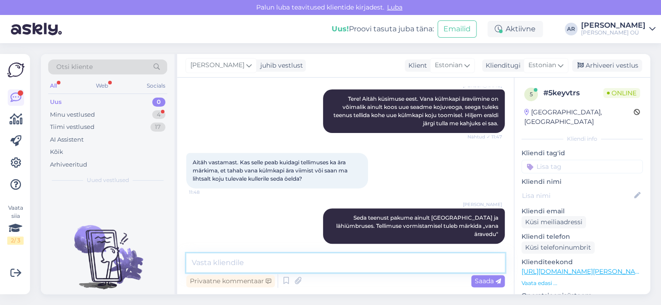
scroll to position [148, 0]
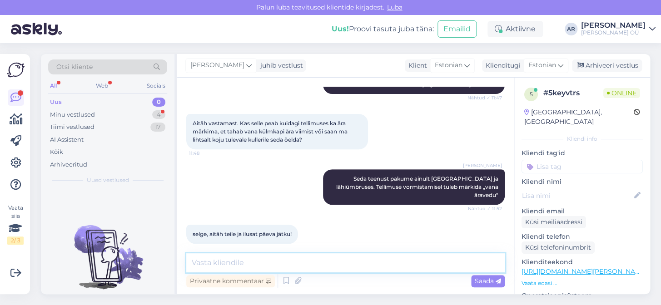
click at [289, 263] on textarea at bounding box center [345, 262] width 318 height 19
type textarea "Teilegi!"
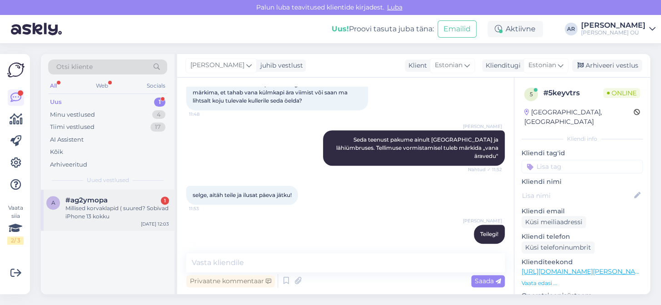
click at [119, 205] on div "Millised korvaklapid ( suured? Sobivad iPhone 13 kokku" at bounding box center [117, 212] width 104 height 16
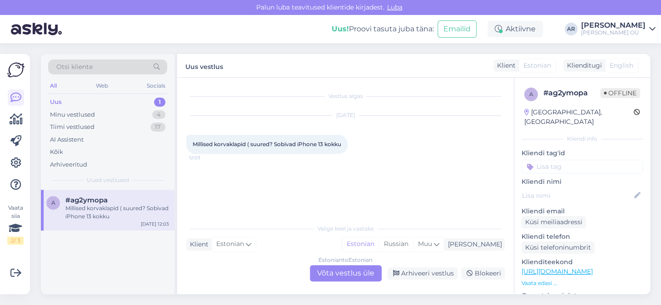
click at [564, 268] on link "[URL][DOMAIN_NAME]" at bounding box center [557, 272] width 71 height 8
click at [349, 266] on div "Estonian to Estonian Võta vestlus üle" at bounding box center [346, 273] width 72 height 16
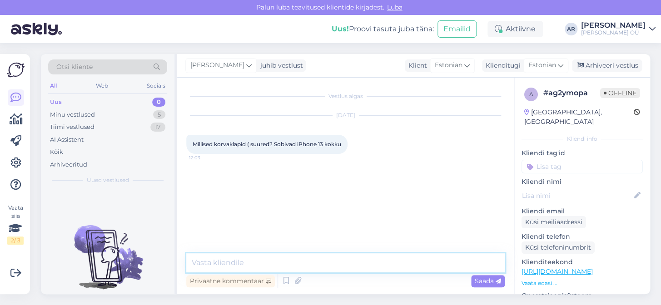
click at [349, 266] on textarea at bounding box center [345, 262] width 318 height 19
paste textarea "[URL][DOMAIN_NAME]"
type textarea "Tere! [URL][DOMAIN_NAME]"
